Goal: Task Accomplishment & Management: Complete application form

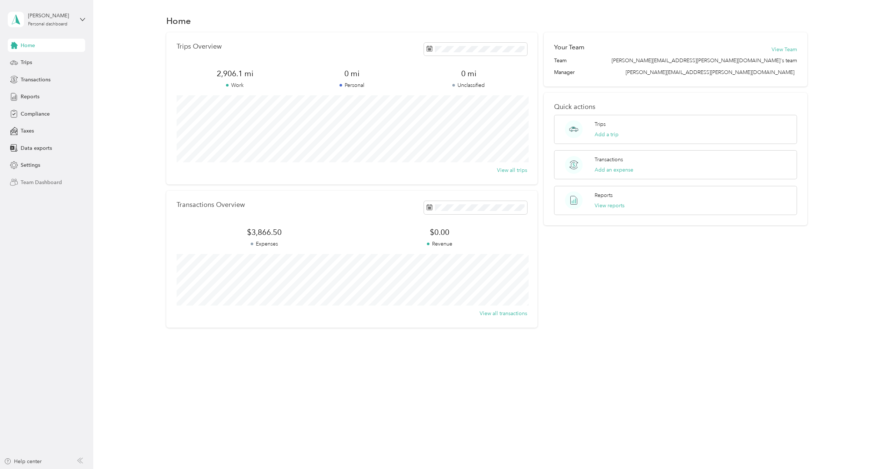
click at [45, 183] on span "Team Dashboard" at bounding box center [41, 183] width 41 height 8
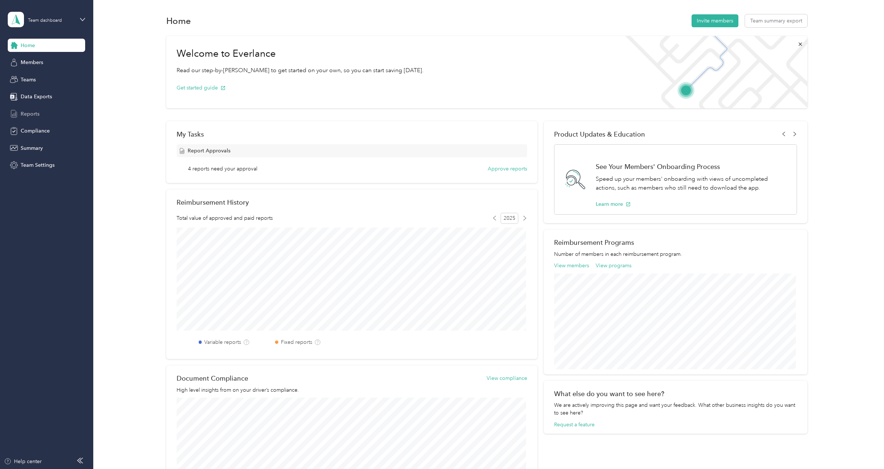
click at [32, 116] on span "Reports" at bounding box center [30, 114] width 19 height 8
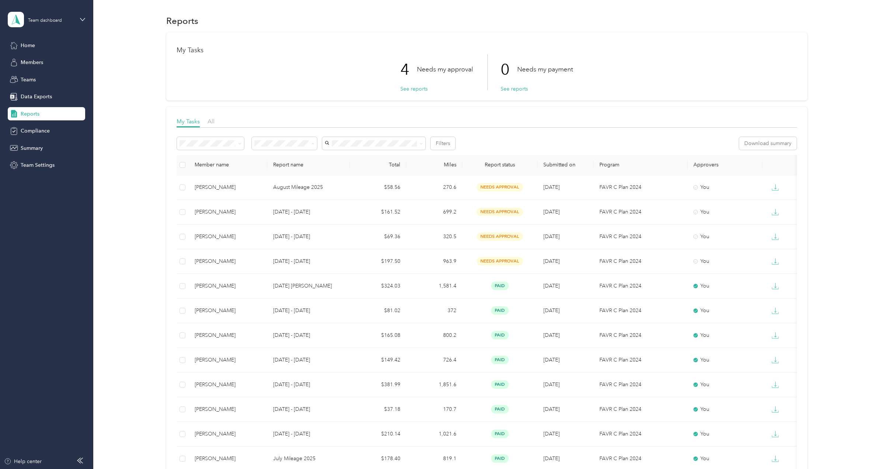
click at [283, 172] on li "Needs my approval" at bounding box center [284, 170] width 65 height 13
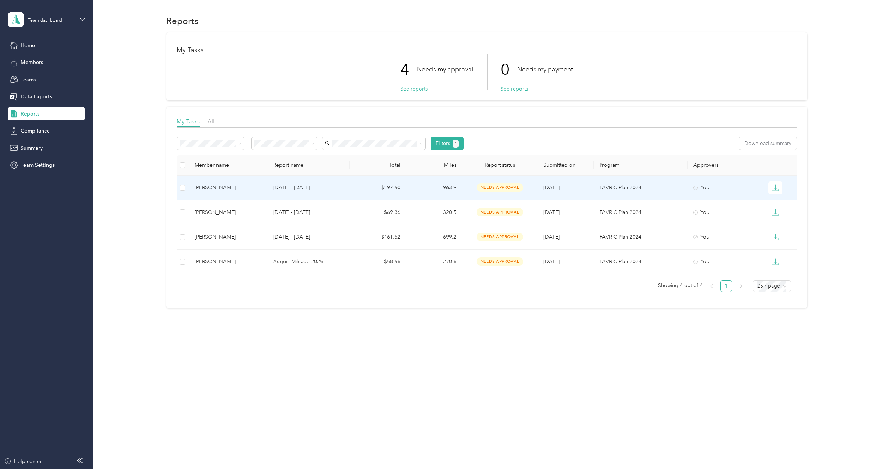
click at [559, 186] on span "[DATE]" at bounding box center [551, 188] width 16 height 6
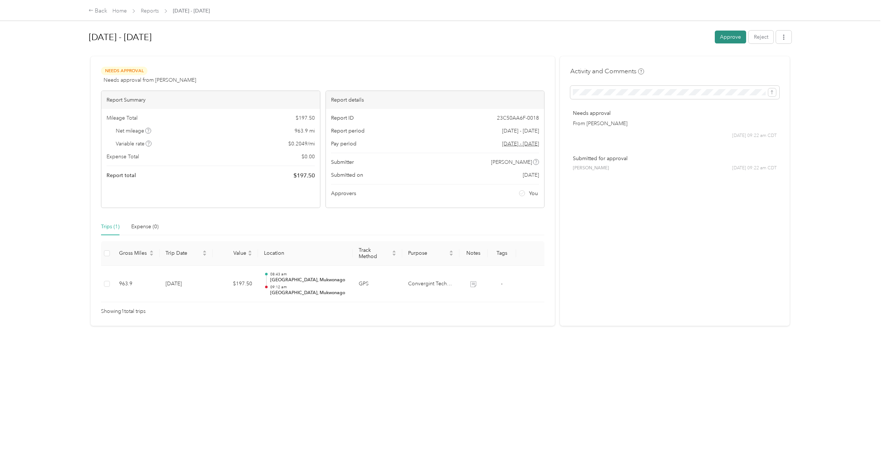
click at [730, 39] on button "Approve" at bounding box center [730, 37] width 31 height 13
click at [94, 11] on div "Back" at bounding box center [97, 11] width 19 height 9
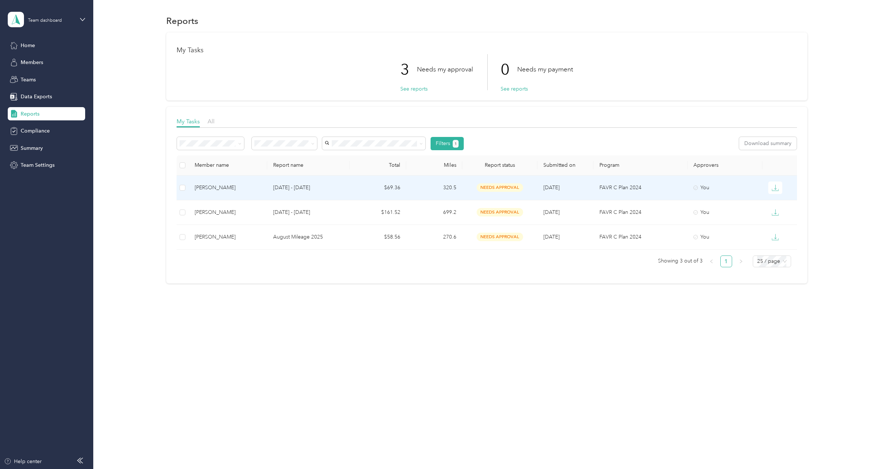
click at [326, 189] on p "[DATE] - [DATE]" at bounding box center [308, 188] width 71 height 8
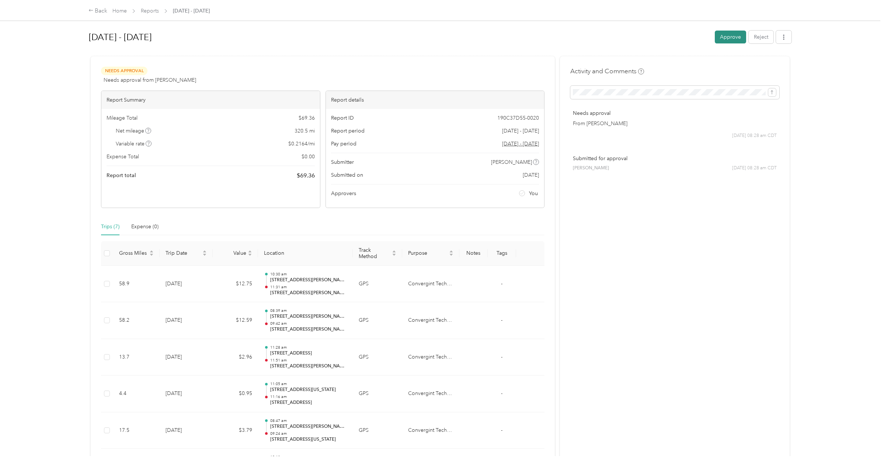
click at [733, 39] on button "Approve" at bounding box center [730, 37] width 31 height 13
click at [100, 10] on div "Back" at bounding box center [97, 11] width 19 height 9
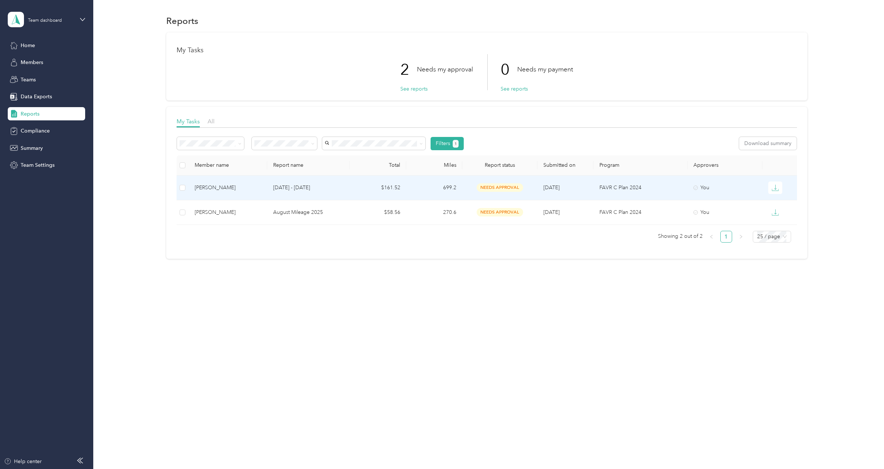
click at [314, 190] on p "[DATE] - [DATE]" at bounding box center [308, 188] width 71 height 8
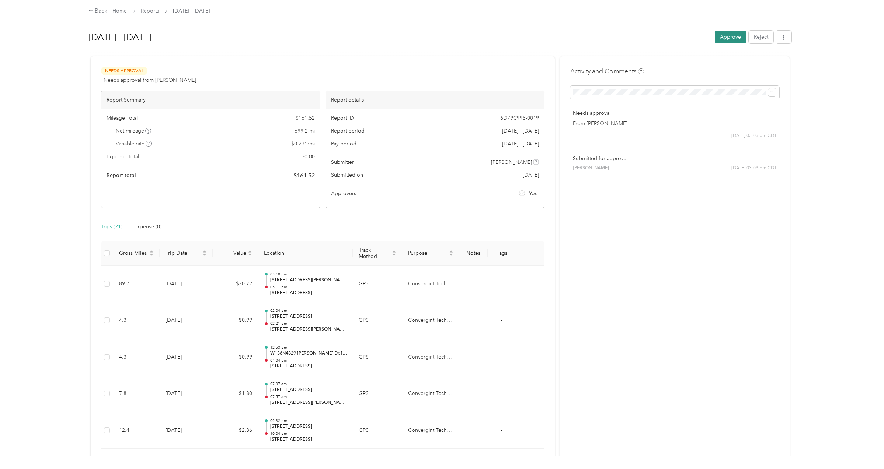
click at [725, 38] on button "Approve" at bounding box center [730, 37] width 31 height 13
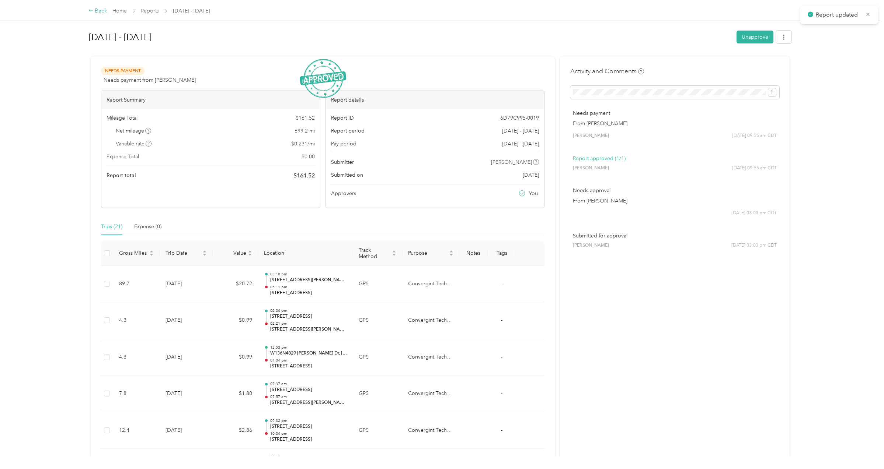
click at [100, 11] on div "Back" at bounding box center [97, 11] width 19 height 9
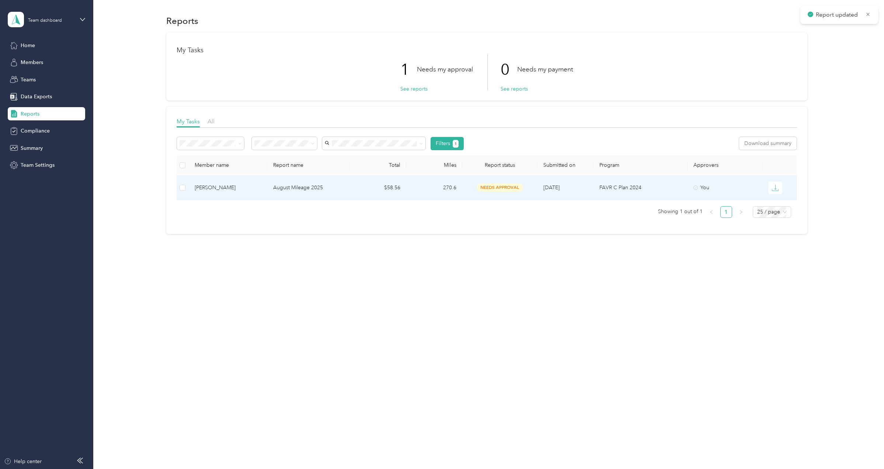
click at [328, 189] on p "August Mileage 2025" at bounding box center [308, 188] width 71 height 8
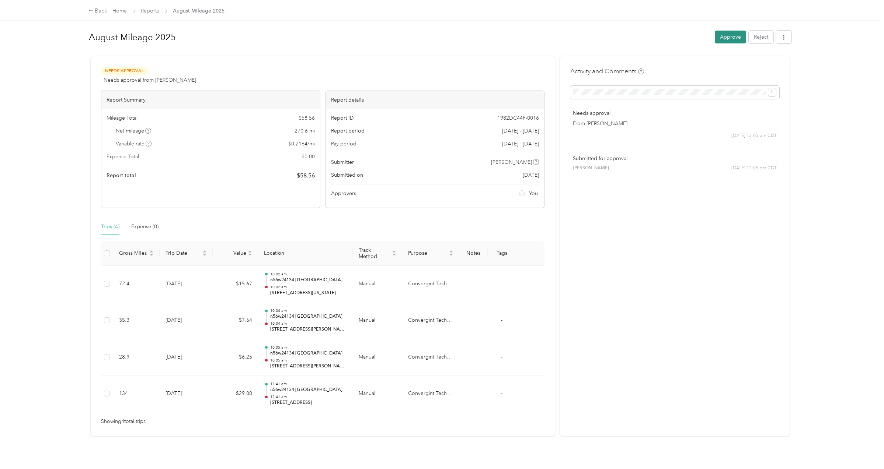
click at [725, 40] on button "Approve" at bounding box center [730, 37] width 31 height 13
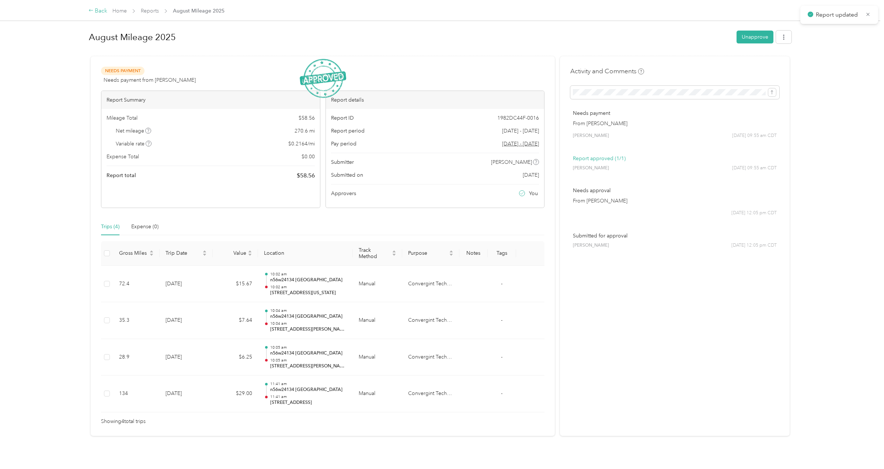
click at [97, 14] on div "Back" at bounding box center [97, 11] width 19 height 9
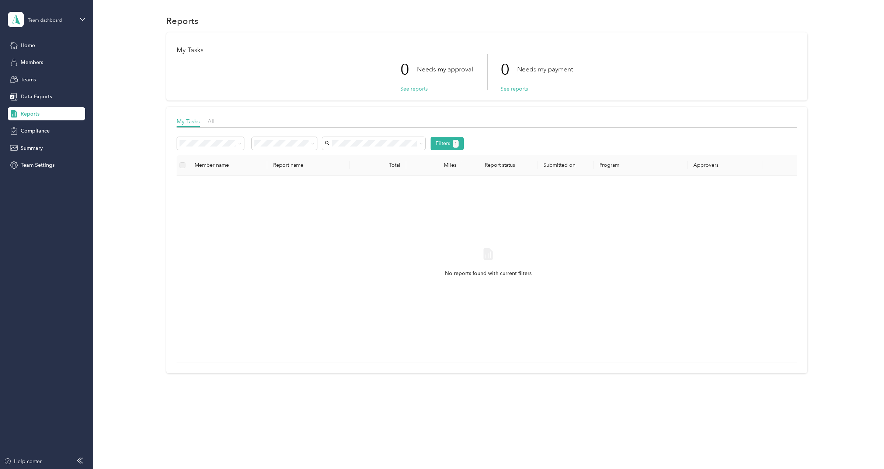
click at [49, 21] on div "Team dashboard" at bounding box center [45, 20] width 34 height 4
click at [38, 77] on div "Personal dashboard" at bounding box center [37, 77] width 46 height 8
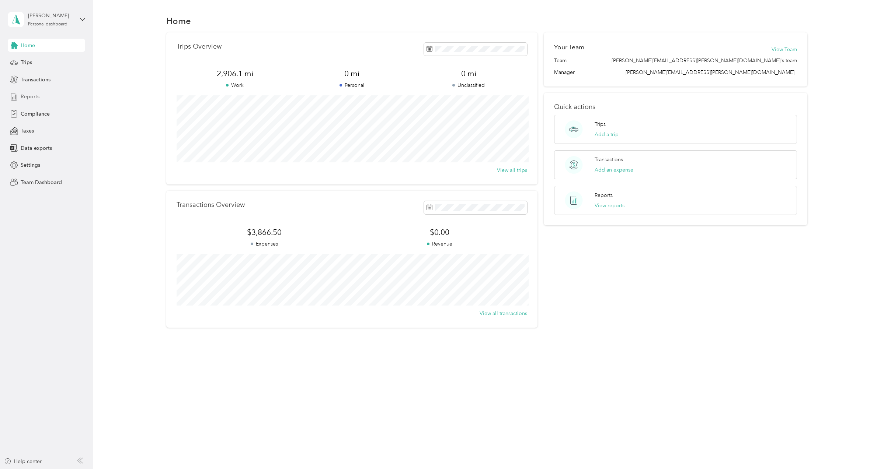
click at [28, 96] on span "Reports" at bounding box center [30, 97] width 19 height 8
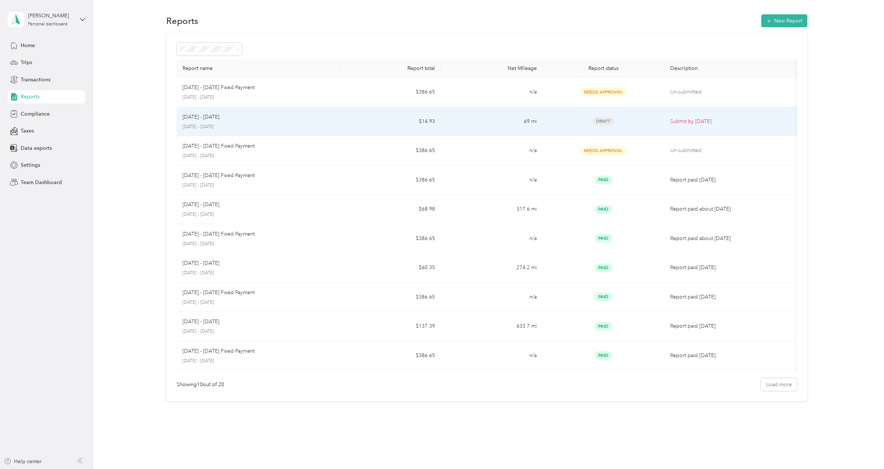
click at [219, 122] on div "[DATE] - [DATE] [DATE] - [DATE]" at bounding box center [257, 121] width 151 height 17
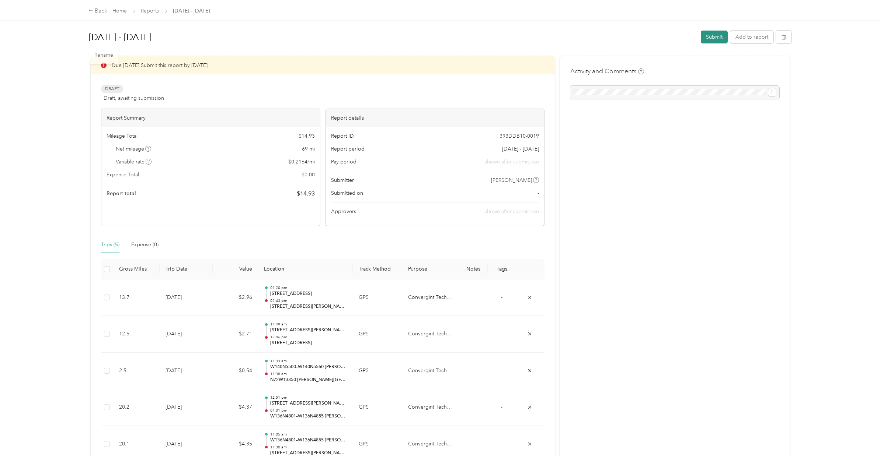
click at [716, 36] on button "Submit" at bounding box center [714, 37] width 27 height 13
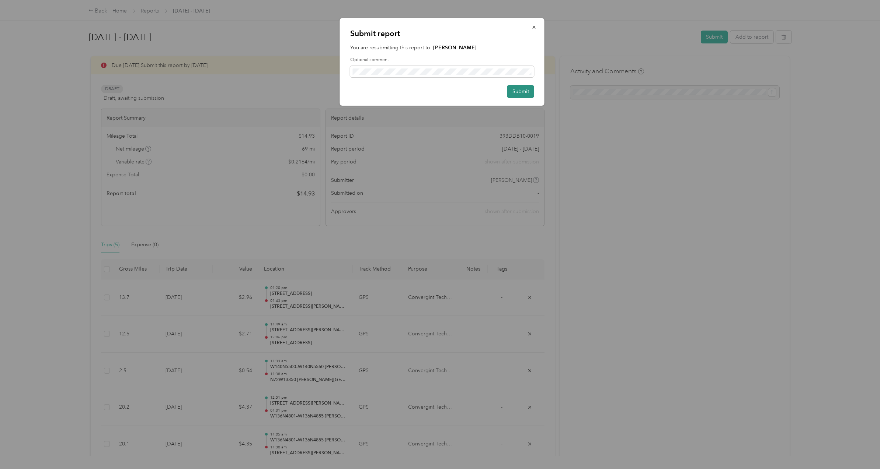
click at [519, 92] on button "Submit" at bounding box center [520, 91] width 27 height 13
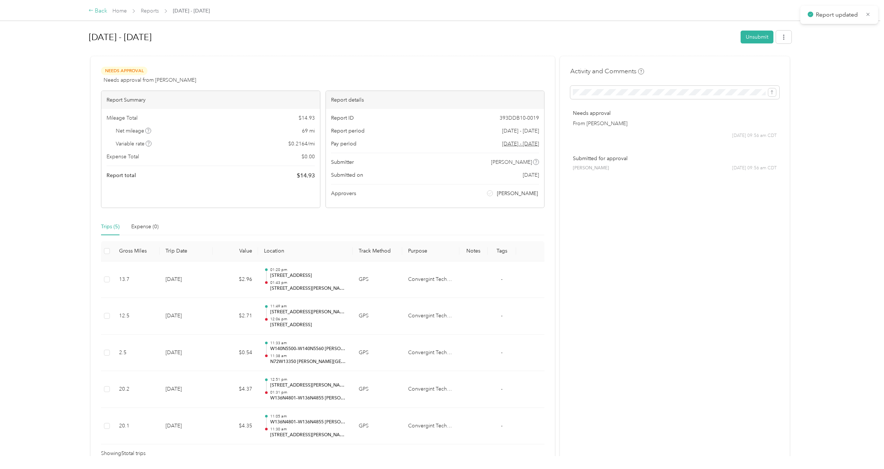
click at [99, 12] on div "Back" at bounding box center [97, 11] width 19 height 9
